Goal: Communication & Community: Answer question/provide support

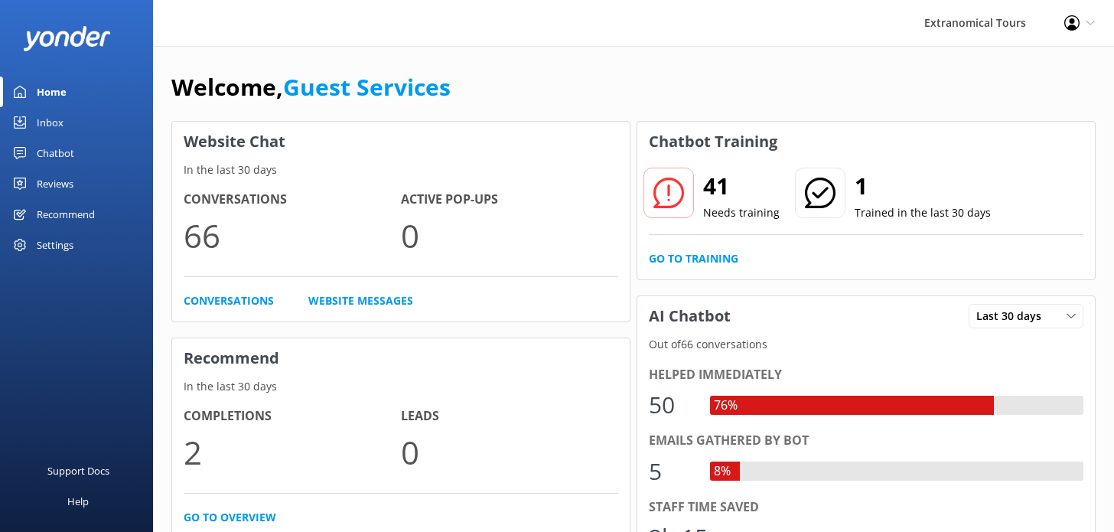
click at [63, 113] on link "Inbox" at bounding box center [76, 122] width 153 height 31
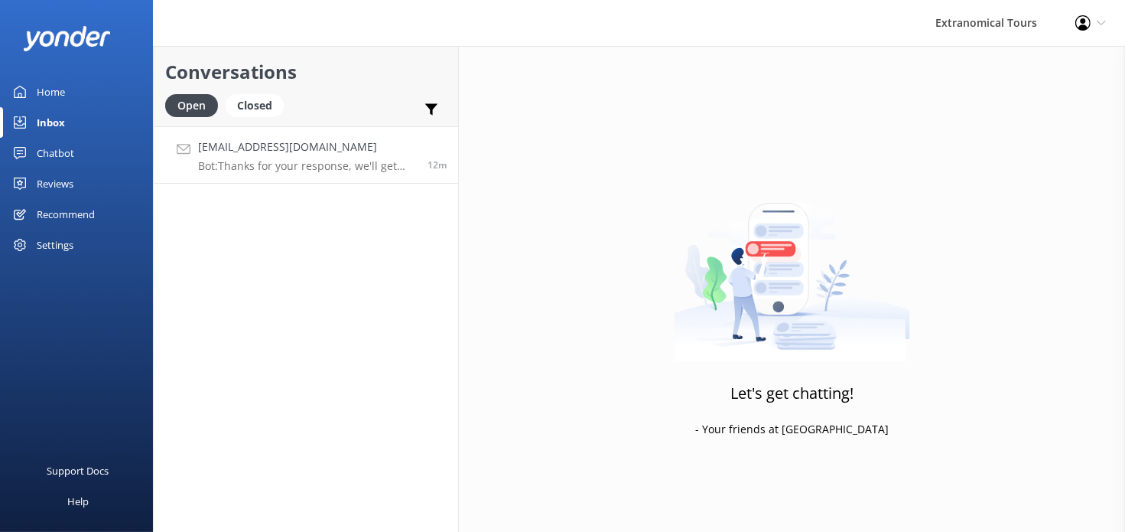
click at [268, 154] on h4 "[EMAIL_ADDRESS][DOMAIN_NAME]" at bounding box center [307, 146] width 218 height 17
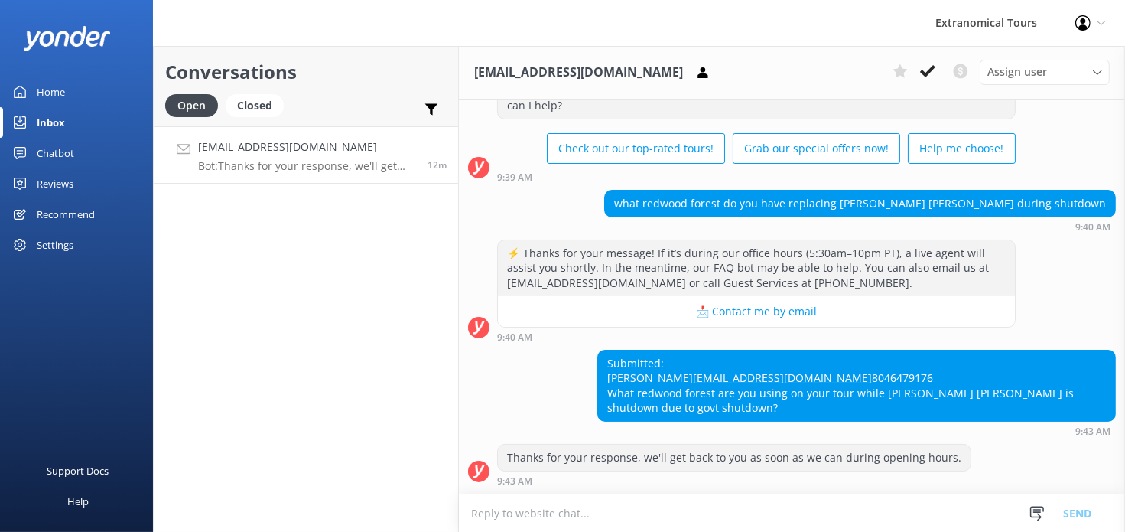
scroll to position [105, 0]
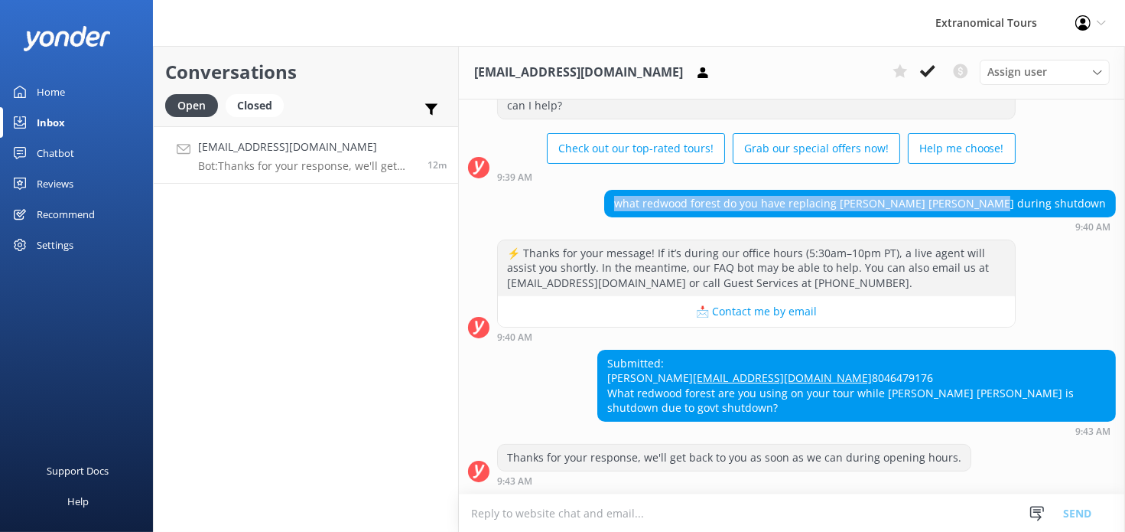
copy div "what redwood forest do you have replacing [PERSON_NAME] [PERSON_NAME] during sh…"
drag, startPoint x: 719, startPoint y: 158, endPoint x: 1094, endPoint y: 163, distance: 374.8
click at [1094, 190] on div "what redwood forest do you have replacing [PERSON_NAME] [PERSON_NAME] during sh…" at bounding box center [860, 203] width 510 height 26
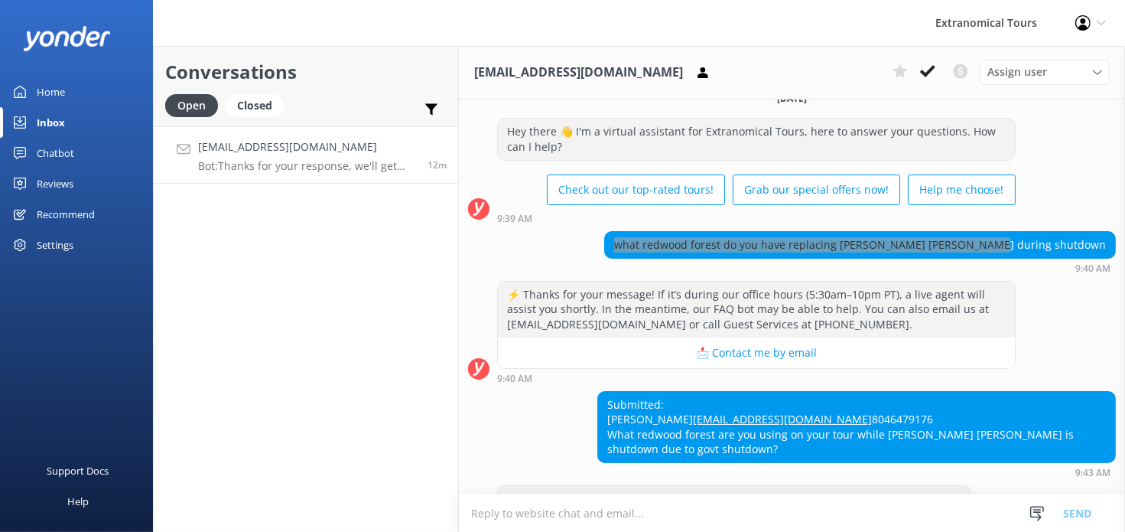
scroll to position [0, 0]
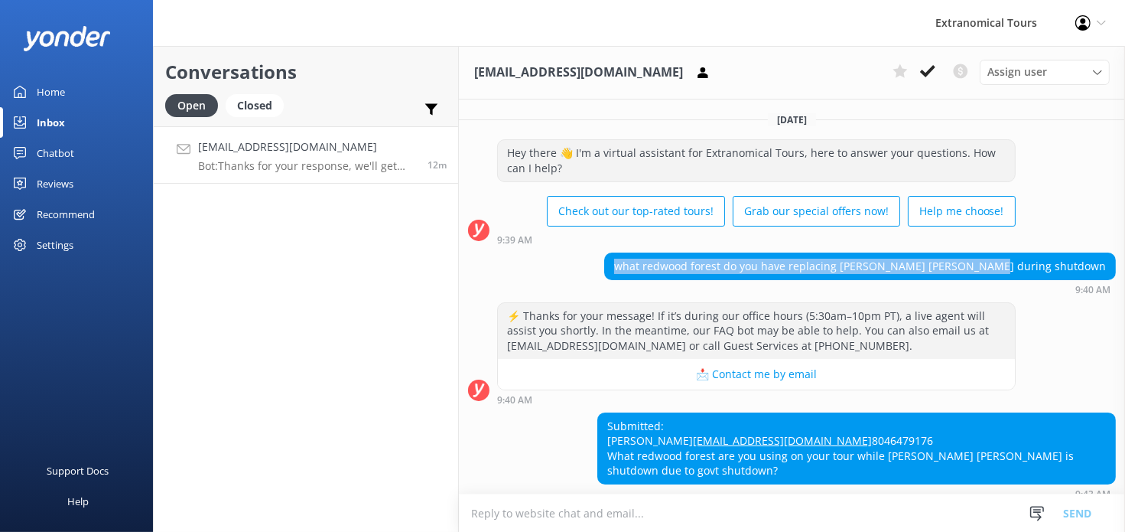
click at [330, 163] on p "Bot: Thanks for your response, we'll get back to you as soon as we can during o…" at bounding box center [307, 166] width 218 height 14
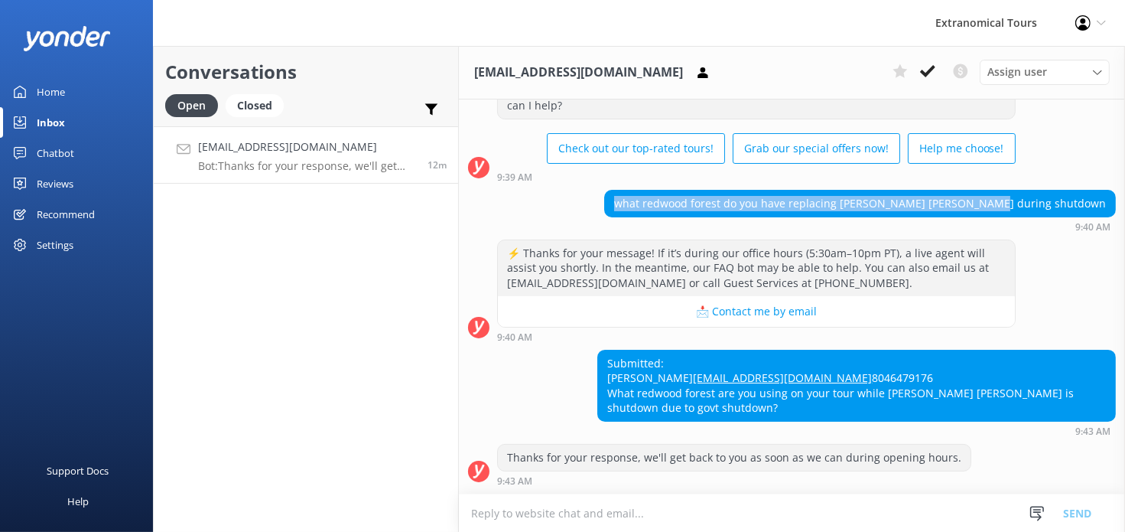
scroll to position [105, 0]
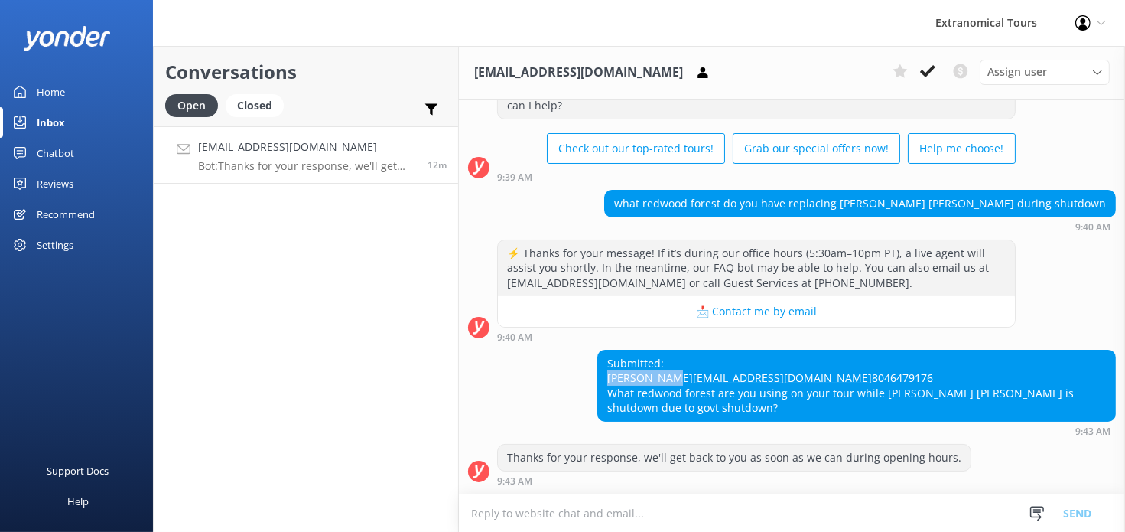
drag, startPoint x: 685, startPoint y: 336, endPoint x: 575, endPoint y: 333, distance: 110.2
click at [575, 350] on div "Submitted: [PERSON_NAME] [PERSON_NAME][EMAIL_ADDRESS][DOMAIN_NAME] 8046479176 W…" at bounding box center [792, 393] width 666 height 86
copy div "[PERSON_NAME]"
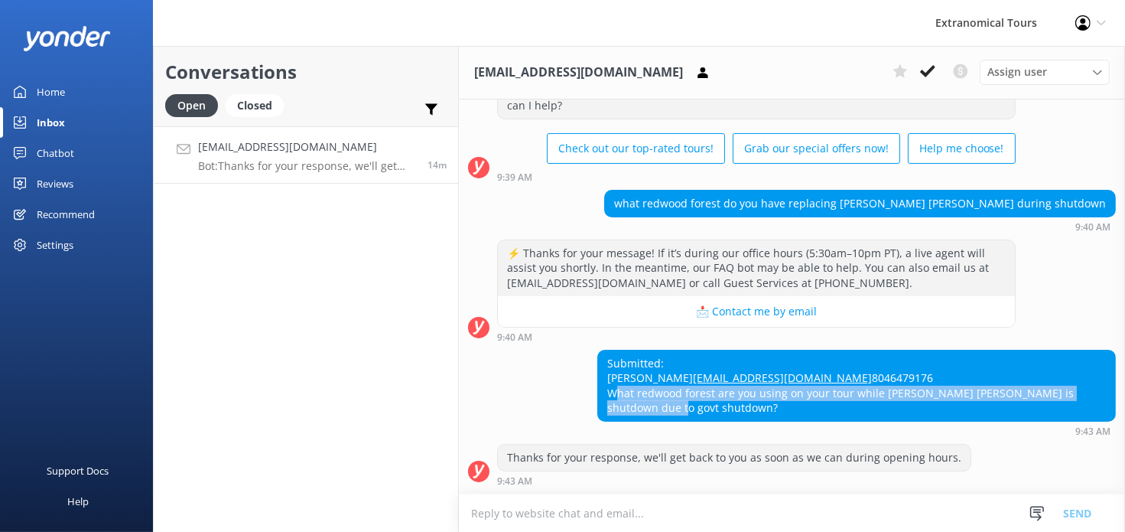
copy div "What redwood forest are you using on your tour while [PERSON_NAME] [PERSON_NAME…"
drag, startPoint x: 591, startPoint y: 385, endPoint x: 697, endPoint y: 392, distance: 106.6
click at [697, 392] on div "Submitted: [PERSON_NAME] [PERSON_NAME][EMAIL_ADDRESS][DOMAIN_NAME] 8046479176 W…" at bounding box center [792, 393] width 666 height 86
drag, startPoint x: 570, startPoint y: 377, endPoint x: 590, endPoint y: 369, distance: 22.0
click at [572, 376] on div "Submitted: [PERSON_NAME] [PERSON_NAME][EMAIL_ADDRESS][DOMAIN_NAME] 8046479176 W…" at bounding box center [792, 393] width 666 height 86
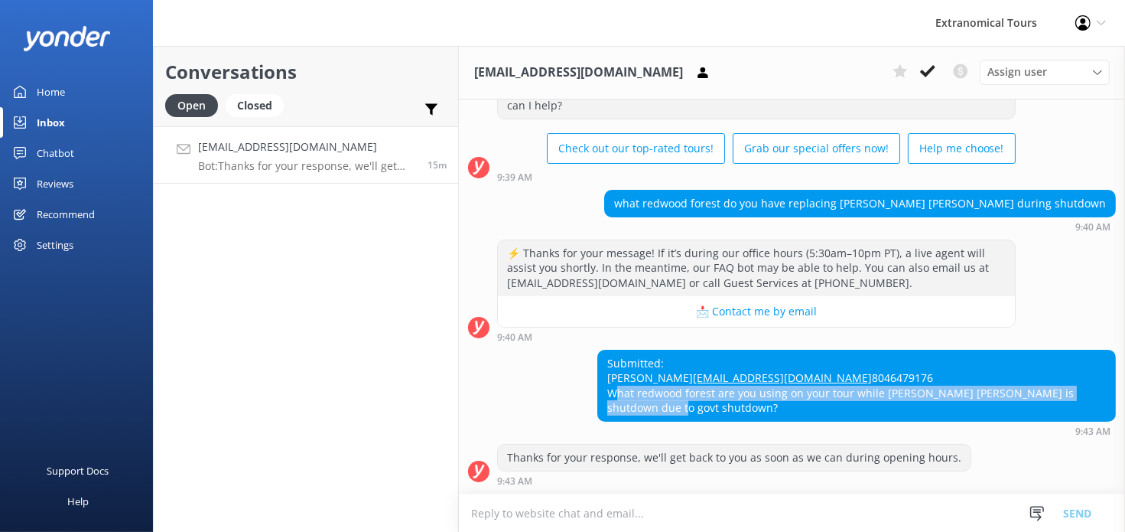
click at [600, 372] on div "Submitted: [PERSON_NAME] [PERSON_NAME][EMAIL_ADDRESS][DOMAIN_NAME] 8046479176 W…" at bounding box center [856, 385] width 517 height 70
click at [682, 391] on div "Submitted: [PERSON_NAME] [PERSON_NAME][EMAIL_ADDRESS][DOMAIN_NAME] 8046479176 W…" at bounding box center [856, 385] width 517 height 70
copy div "What redwood forest are you using on your tour while [PERSON_NAME] [PERSON_NAME…"
drag, startPoint x: 649, startPoint y: 393, endPoint x: 606, endPoint y: 376, distance: 47.0
click at [606, 376] on div "Submitted: [PERSON_NAME] [PERSON_NAME][EMAIL_ADDRESS][DOMAIN_NAME] 8046479176 W…" at bounding box center [856, 385] width 517 height 70
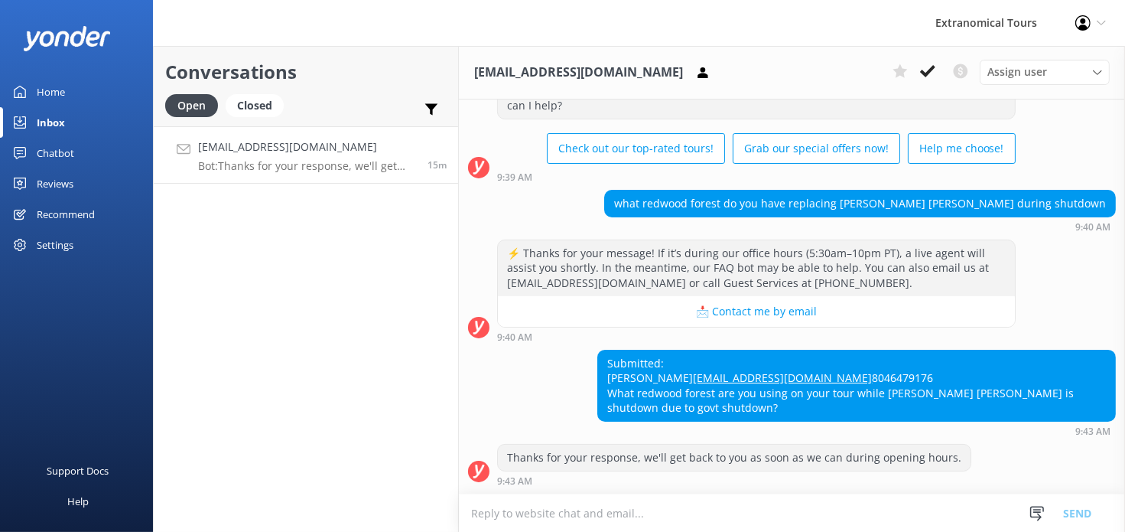
click at [683, 502] on textarea at bounding box center [792, 512] width 666 height 37
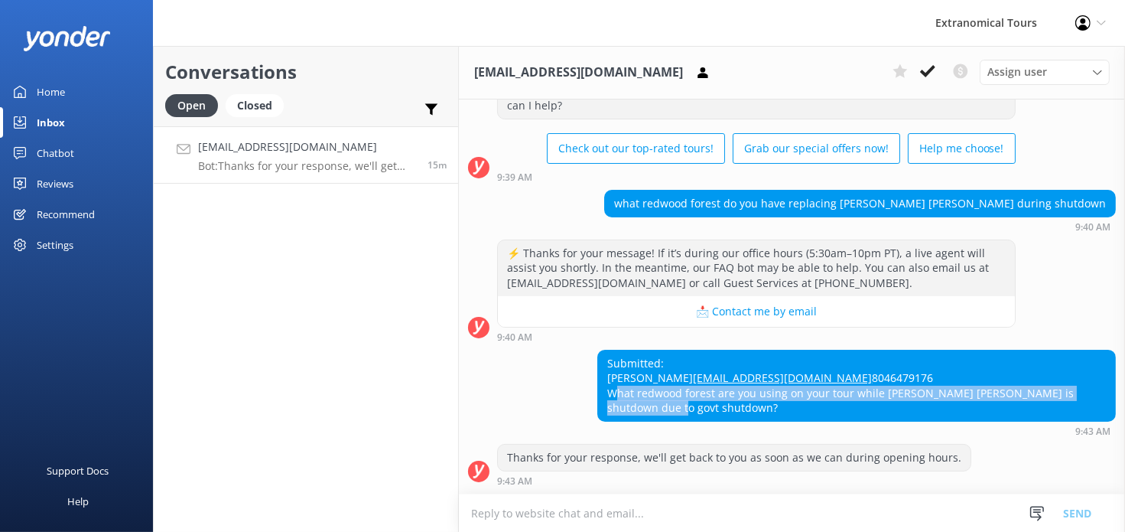
copy div "What redwood forest are you using on your tour while [PERSON_NAME] [PERSON_NAME…"
drag, startPoint x: 606, startPoint y: 375, endPoint x: 681, endPoint y: 389, distance: 75.4
click at [681, 389] on div "Submitted: [PERSON_NAME] [PERSON_NAME][EMAIL_ADDRESS][DOMAIN_NAME] 8046479176 W…" at bounding box center [856, 385] width 517 height 70
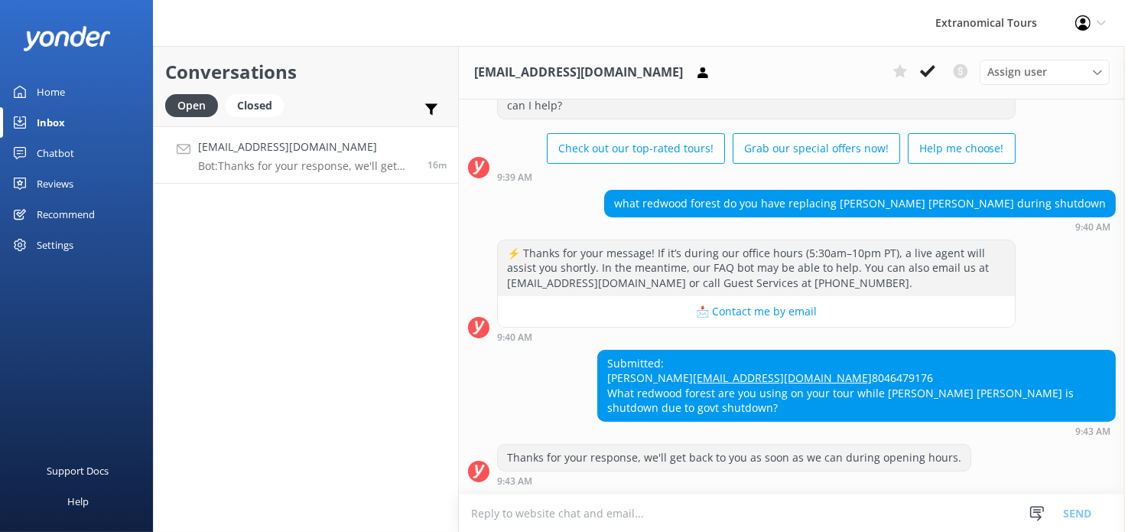
click at [616, 506] on textarea at bounding box center [792, 512] width 666 height 37
paste textarea "Thank you for your message. Due to the ongoing U.S. government shutdown, [PERSO…"
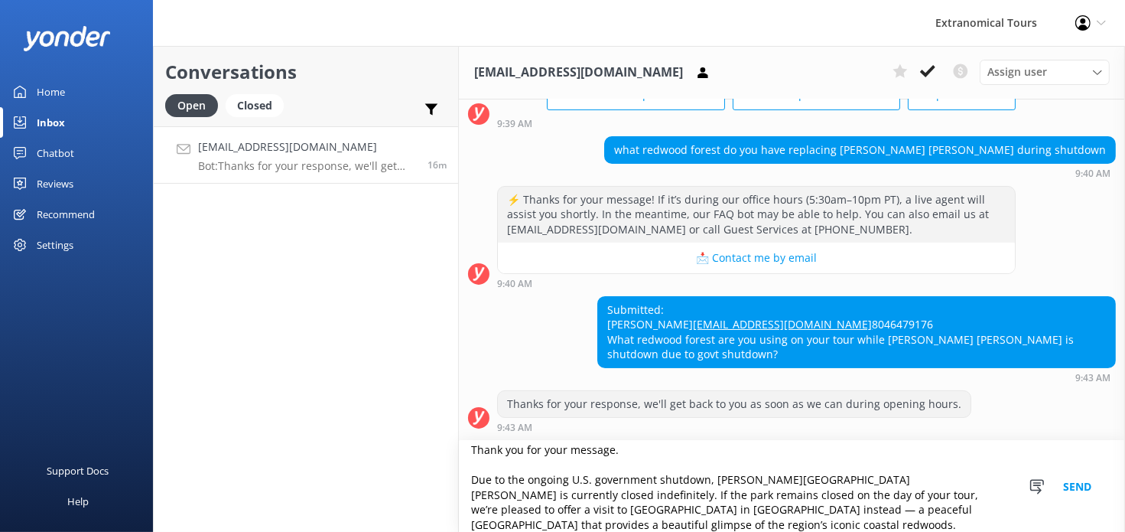
scroll to position [158, 0]
click at [476, 480] on textarea "Thank you for your message. Due to the ongoing U.S. government shutdown, [PERSO…" at bounding box center [792, 486] width 666 height 91
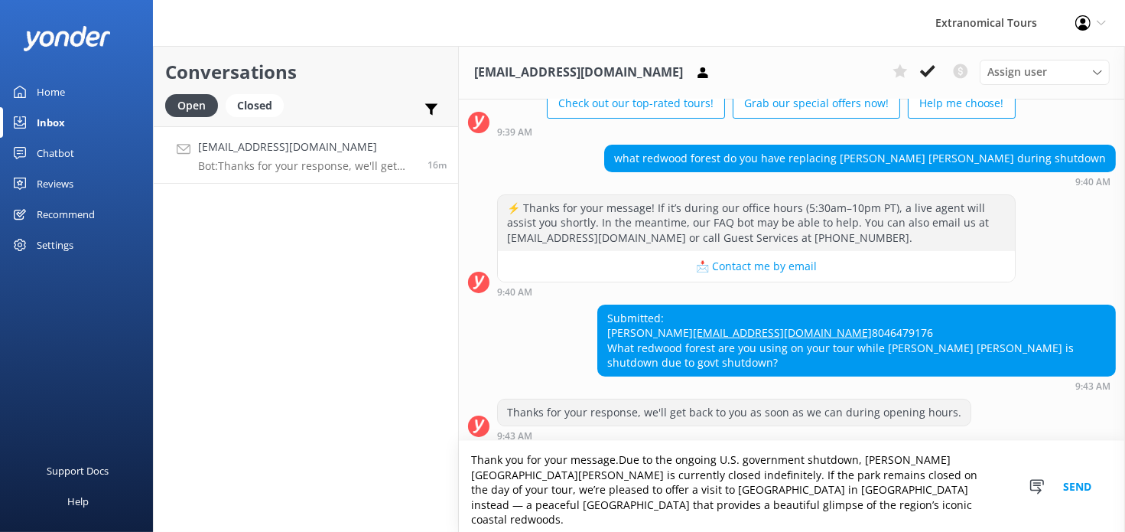
scroll to position [150, 0]
type textarea "Thank you for your message. Due to the ongoing U.S. government shutdown, [PERSO…"
click at [1081, 495] on button "Send" at bounding box center [1077, 486] width 57 height 91
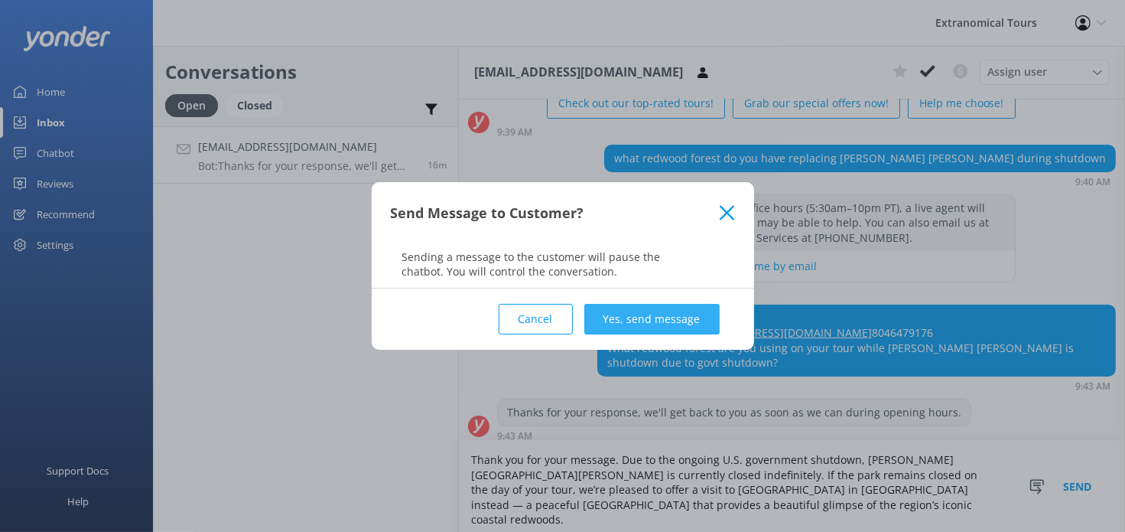
click at [614, 307] on button "Yes, send message" at bounding box center [651, 319] width 135 height 31
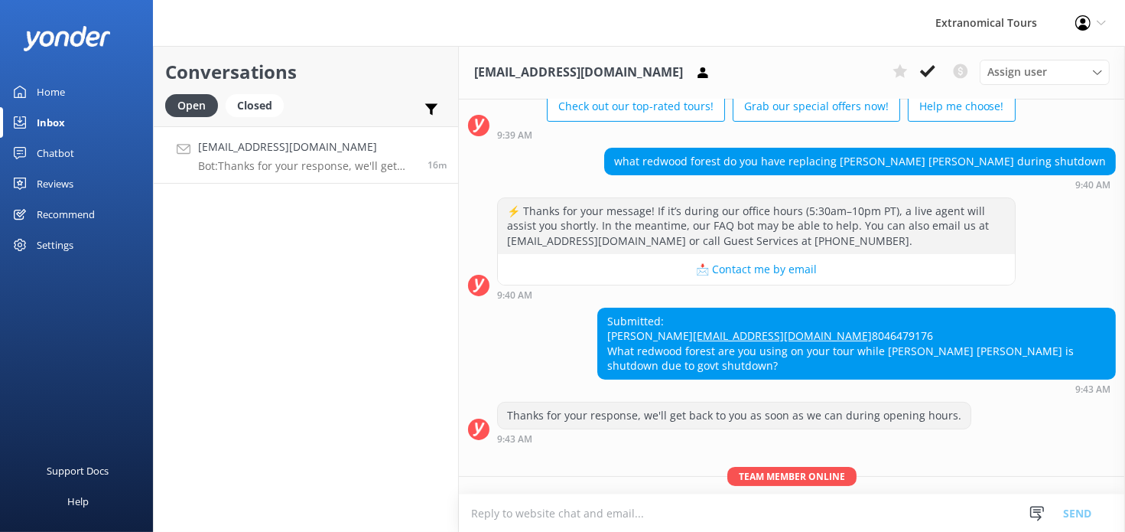
scroll to position [249, 0]
